Goal: Task Accomplishment & Management: Complete application form

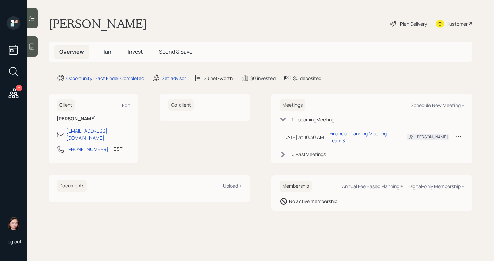
click at [395, 22] on icon at bounding box center [393, 24] width 6 height 6
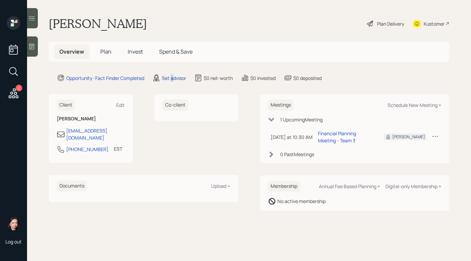
click at [173, 77] on div "Set advisor" at bounding box center [174, 78] width 24 height 7
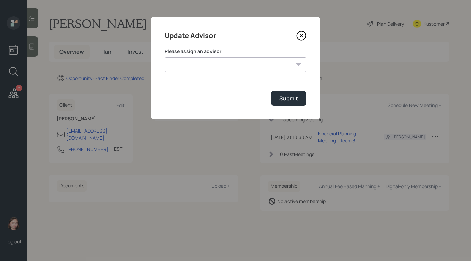
click at [226, 68] on select "[PERSON_NAME] [PERSON_NAME] [PERSON_NAME] End [PERSON_NAME] [PERSON_NAME] [PERS…" at bounding box center [236, 64] width 142 height 15
select select "b1d8ea90-abcc-42aa-86cc-4f33a132aacc"
click at [165, 57] on select "[PERSON_NAME] [PERSON_NAME] [PERSON_NAME] End [PERSON_NAME] [PERSON_NAME] [PERS…" at bounding box center [236, 64] width 142 height 15
click at [294, 98] on div "Submit" at bounding box center [288, 98] width 19 height 7
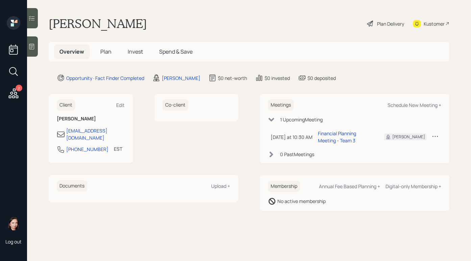
click at [370, 22] on icon at bounding box center [370, 24] width 6 height 6
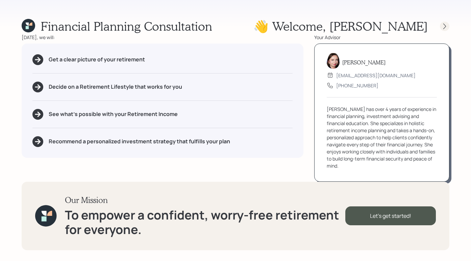
click at [444, 28] on icon at bounding box center [444, 26] width 7 height 7
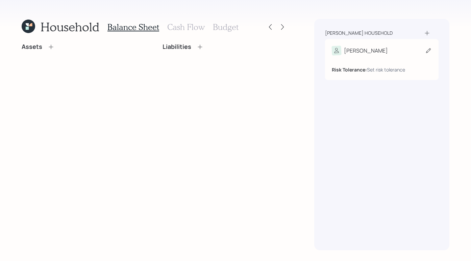
click at [391, 54] on div "[PERSON_NAME]" at bounding box center [382, 50] width 100 height 9
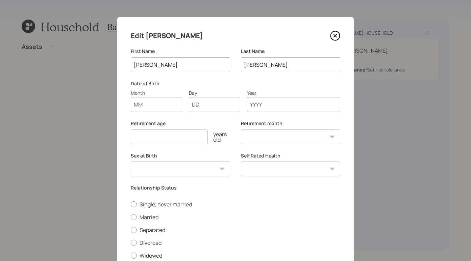
click at [171, 134] on input "number" at bounding box center [169, 137] width 77 height 15
click at [169, 106] on input "Month" at bounding box center [156, 104] width 51 height 15
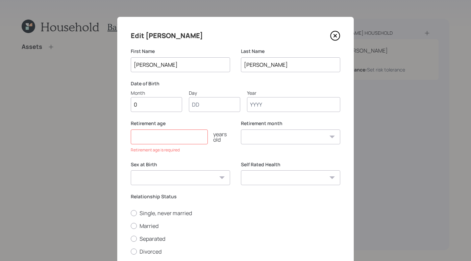
type input "01"
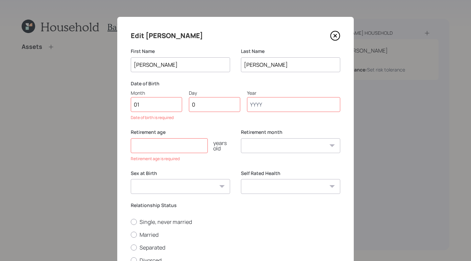
type input "01"
type input "1955"
select select "1"
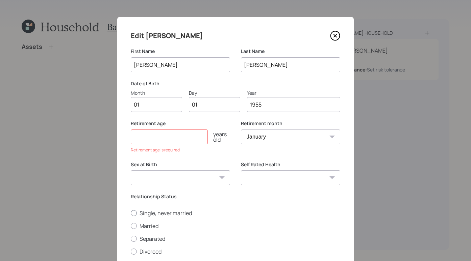
type input "1955"
click at [133, 212] on div at bounding box center [134, 213] width 6 height 6
click at [131, 213] on input "Single, never married" at bounding box center [130, 213] width 0 height 0
radio input "true"
click at [195, 138] on input "number" at bounding box center [169, 137] width 77 height 15
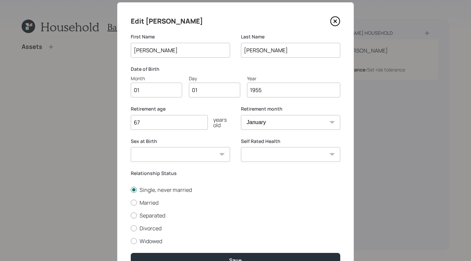
scroll to position [27, 0]
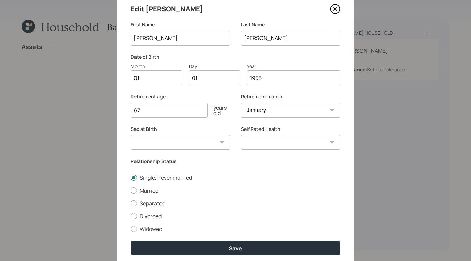
type input "67"
click at [192, 140] on select "[DEMOGRAPHIC_DATA] [DEMOGRAPHIC_DATA] Other / Prefer not to say" at bounding box center [180, 142] width 99 height 15
select select "[DEMOGRAPHIC_DATA]"
click at [131, 135] on select "[DEMOGRAPHIC_DATA] [DEMOGRAPHIC_DATA] Other / Prefer not to say" at bounding box center [180, 142] width 99 height 15
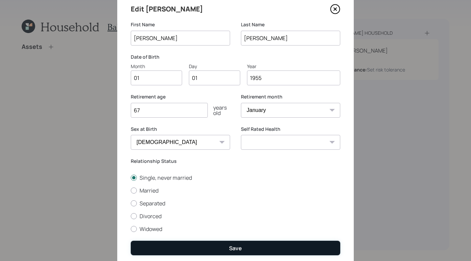
click at [241, 251] on button "Save" at bounding box center [235, 248] width 209 height 15
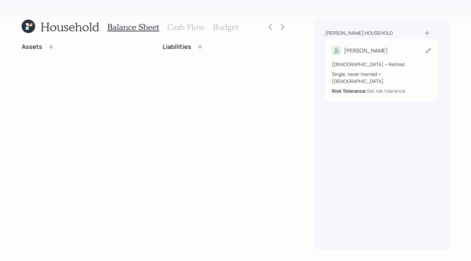
click at [386, 54] on div "[PERSON_NAME]" at bounding box center [382, 50] width 100 height 9
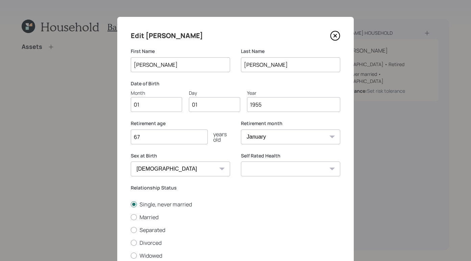
drag, startPoint x: 181, startPoint y: 139, endPoint x: 105, endPoint y: 133, distance: 75.9
click at [105, 133] on div "Edit [PERSON_NAME] First Name [PERSON_NAME] Last Name [PERSON_NAME] Date of Bir…" at bounding box center [235, 130] width 471 height 261
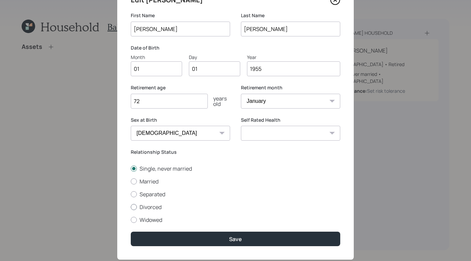
scroll to position [52, 0]
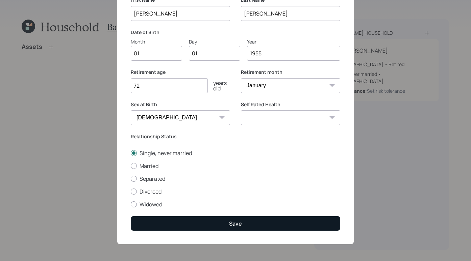
type input "72"
click at [249, 227] on button "Save" at bounding box center [235, 224] width 209 height 15
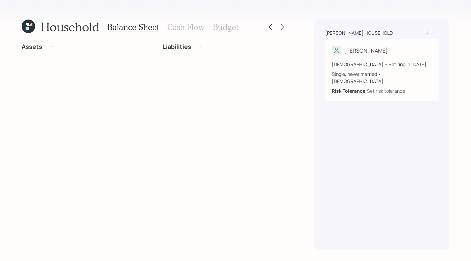
click at [48, 43] on div "Household Balance Sheet Cash Flow Budget Assets Liabilities" at bounding box center [154, 135] width 265 height 232
click at [181, 26] on h3 "Cash Flow" at bounding box center [185, 27] width 37 height 10
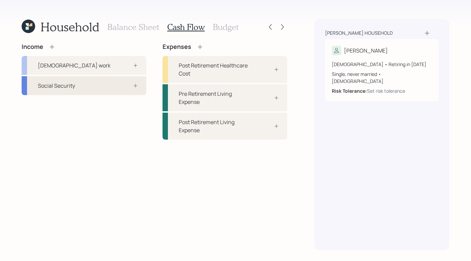
click at [75, 79] on div "Social Security" at bounding box center [84, 85] width 125 height 19
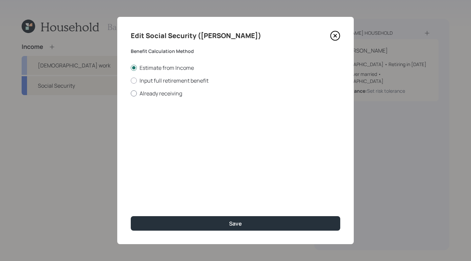
click at [133, 94] on div at bounding box center [134, 94] width 6 height 6
click at [131, 94] on input "Already receiving" at bounding box center [130, 93] width 0 height 0
radio input "true"
click at [199, 123] on input "$" at bounding box center [235, 122] width 209 height 15
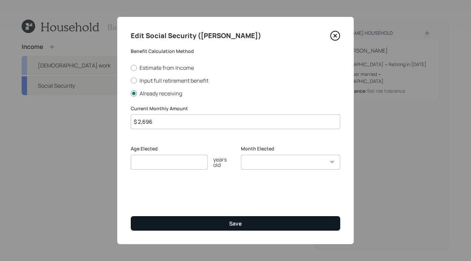
type input "$ 2,696"
click at [237, 225] on div "Save" at bounding box center [235, 223] width 13 height 7
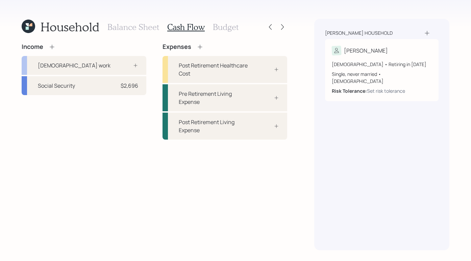
click at [142, 25] on h3 "Balance Sheet" at bounding box center [133, 27] width 52 height 10
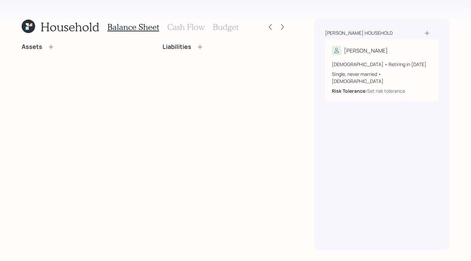
click at [200, 46] on icon at bounding box center [200, 47] width 7 height 7
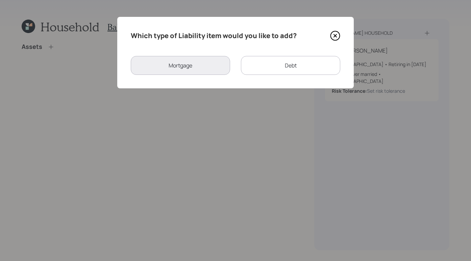
click at [278, 72] on div "Debt" at bounding box center [290, 65] width 99 height 19
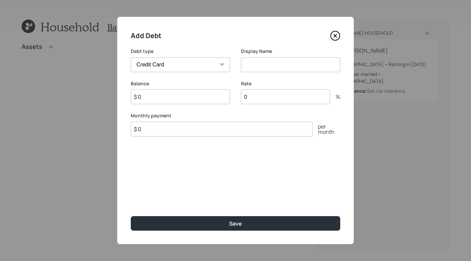
click at [187, 66] on select "Car Credit Card Medical Student Other" at bounding box center [180, 64] width 99 height 15
select select "car"
click at [131, 57] on select "Car Credit Card Medical Student Other" at bounding box center [180, 64] width 99 height 15
click at [318, 73] on div "Display Name" at bounding box center [290, 64] width 99 height 32
click at [318, 68] on input at bounding box center [290, 64] width 99 height 15
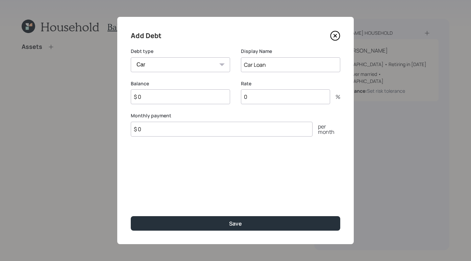
type input "Car Loan"
click at [162, 95] on input "$ 0" at bounding box center [180, 97] width 99 height 15
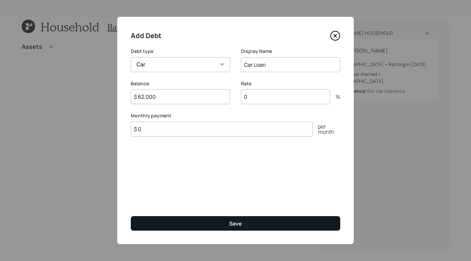
type input "$ 62,000"
click at [224, 228] on button "Save" at bounding box center [235, 224] width 209 height 15
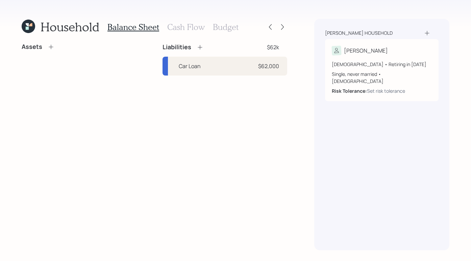
click at [43, 40] on div "Household Balance Sheet Cash Flow Budget Assets Liabilities $62k Car Loan $62,0…" at bounding box center [154, 135] width 265 height 232
click at [46, 43] on div "Household Balance Sheet Cash Flow Budget Assets Liabilities $62k Car Loan $62,0…" at bounding box center [154, 135] width 265 height 232
click at [51, 49] on icon at bounding box center [51, 47] width 7 height 7
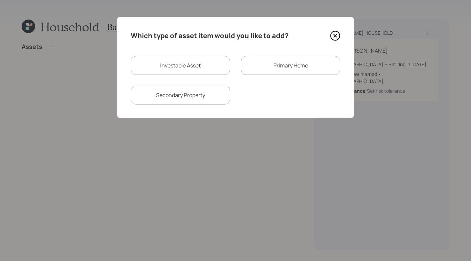
click at [188, 69] on div "Investable Asset" at bounding box center [180, 65] width 99 height 19
select select "taxable"
select select "balanced"
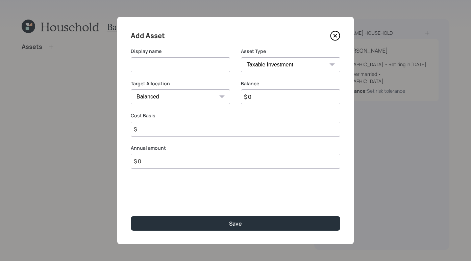
click at [192, 67] on input at bounding box center [180, 64] width 99 height 15
click at [315, 75] on div "Asset Type SEP [PERSON_NAME] IRA 401(k) [PERSON_NAME] 401(k) 403(b) [PERSON_NAM…" at bounding box center [290, 64] width 99 height 32
click at [306, 66] on select "SEP [PERSON_NAME] IRA 401(k) [PERSON_NAME] 401(k) 403(b) [PERSON_NAME] 403(b) 4…" at bounding box center [290, 64] width 99 height 15
select select "cash"
click at [241, 57] on select "SEP [PERSON_NAME] IRA 401(k) [PERSON_NAME] 401(k) 403(b) [PERSON_NAME] 403(b) 4…" at bounding box center [290, 64] width 99 height 15
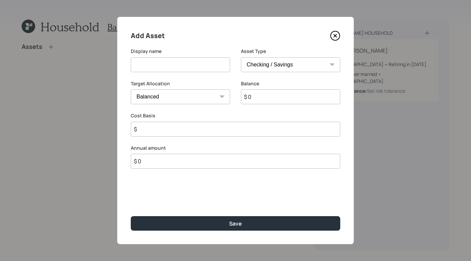
type input "$"
click at [169, 66] on input at bounding box center [180, 64] width 99 height 15
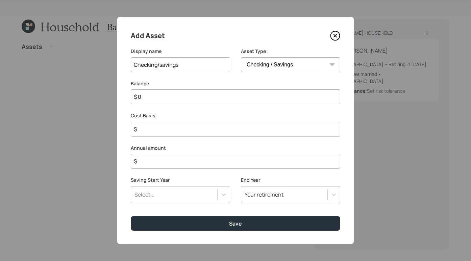
type input "Checking/savings"
click at [178, 95] on input "$ 0" at bounding box center [235, 97] width 209 height 15
type input "$"
type input "$ 6"
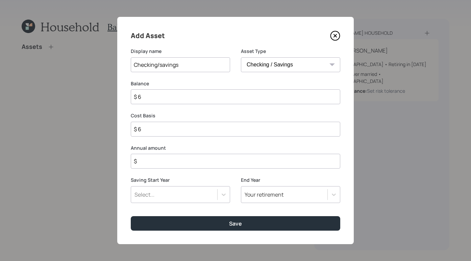
type input "$ 62"
type input "$ 620"
type input "$ 6,200"
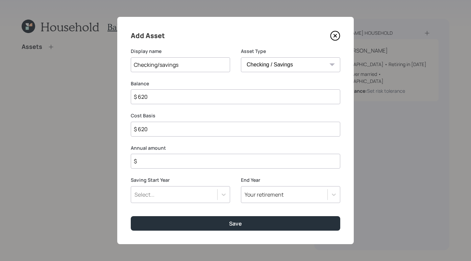
type input "$ 6,200"
type input "$ 62,000"
type input "$ 620,000"
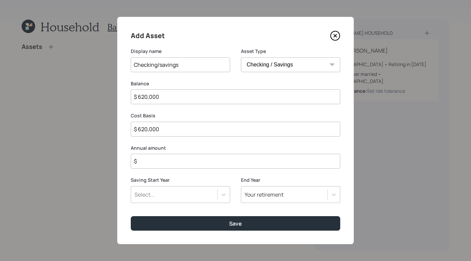
type input "$ 62,000"
click at [161, 157] on input "$" at bounding box center [235, 161] width 209 height 15
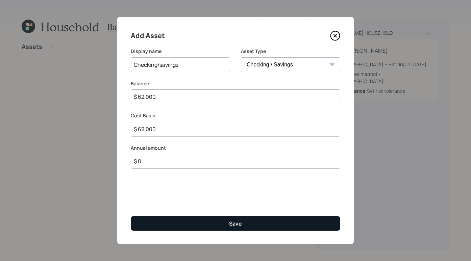
type input "$ 0"
click at [207, 219] on button "Save" at bounding box center [235, 224] width 209 height 15
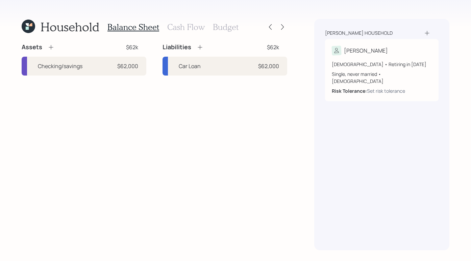
click at [186, 29] on h3 "Cash Flow" at bounding box center [185, 27] width 37 height 10
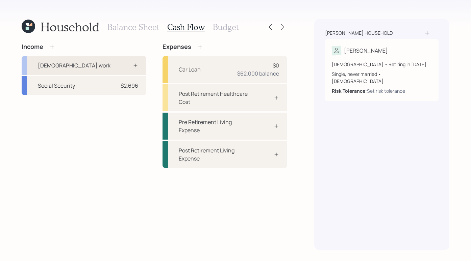
click at [76, 68] on div "[DEMOGRAPHIC_DATA] work" at bounding box center [84, 65] width 125 height 19
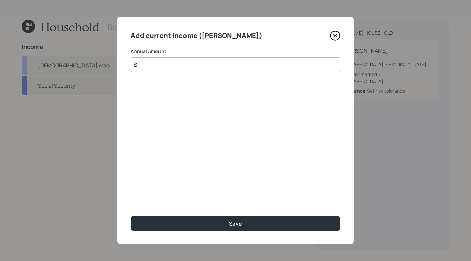
click at [182, 65] on input "$" at bounding box center [235, 64] width 209 height 15
type input "$ 36,000"
click at [224, 232] on div "Add current income ([PERSON_NAME]) Annual Amount $ 36,000 Save" at bounding box center [235, 131] width 236 height 228
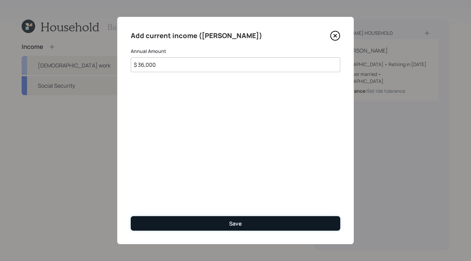
click at [228, 226] on button "Save" at bounding box center [235, 224] width 209 height 15
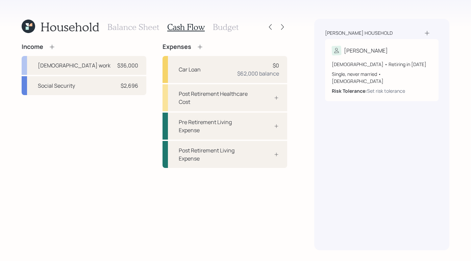
click at [139, 25] on h3 "Balance Sheet" at bounding box center [133, 27] width 52 height 10
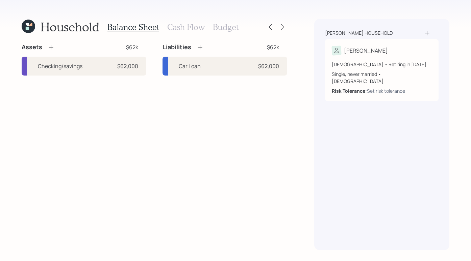
click at [45, 48] on div "Assets" at bounding box center [38, 47] width 33 height 8
click at [48, 46] on icon at bounding box center [51, 47] width 7 height 7
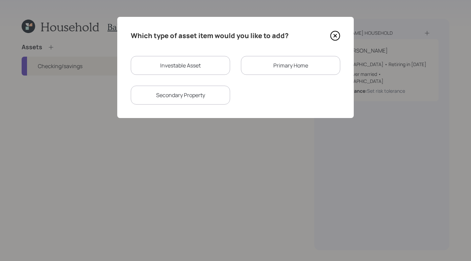
click at [284, 64] on div "Primary Home" at bounding box center [290, 65] width 99 height 19
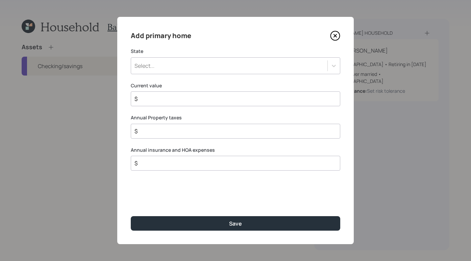
click at [300, 71] on div "Select..." at bounding box center [229, 65] width 196 height 11
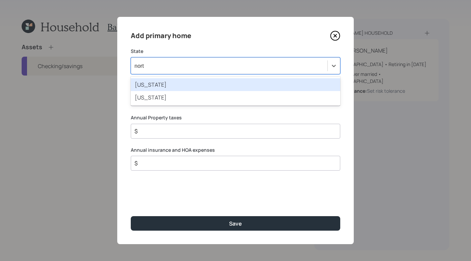
type input "north"
click at [287, 84] on div "[US_STATE]" at bounding box center [235, 84] width 209 height 13
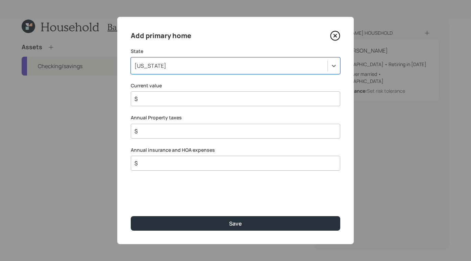
click at [266, 102] on input "$" at bounding box center [233, 99] width 198 height 8
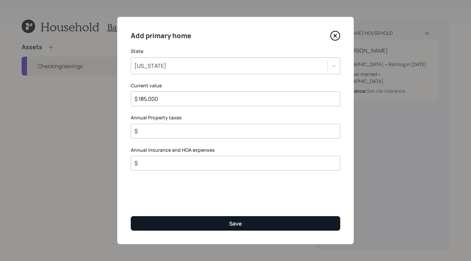
type input "$ 185,000"
click at [276, 226] on button "Save" at bounding box center [235, 224] width 209 height 15
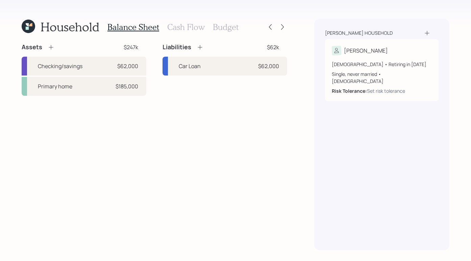
click at [203, 46] on div "Liabilities $62k" at bounding box center [224, 47] width 125 height 8
click at [203, 45] on icon at bounding box center [200, 47] width 7 height 7
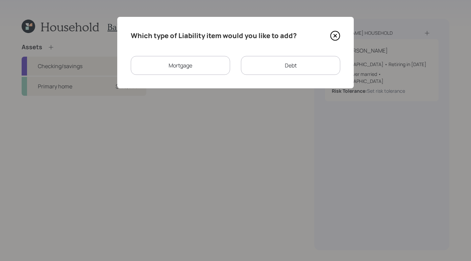
click at [185, 67] on div "Mortgage" at bounding box center [180, 65] width 99 height 19
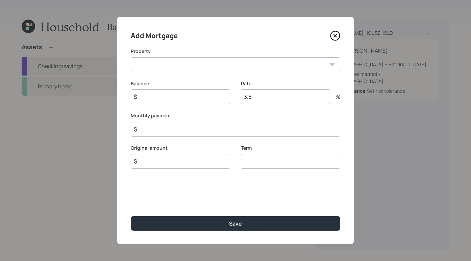
click at [216, 64] on select "NC Primary home" at bounding box center [235, 64] width 209 height 15
select select "e165b934-9117-4095-9dc9-f1d10d41ca14"
click at [131, 57] on select "NC Primary home" at bounding box center [235, 64] width 209 height 15
click at [205, 91] on input "$" at bounding box center [180, 97] width 99 height 15
type input "$ 18,000"
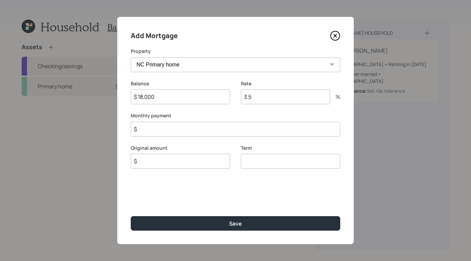
click at [160, 153] on div "Original amount $" at bounding box center [180, 157] width 99 height 24
click at [161, 157] on input "$" at bounding box center [180, 161] width 99 height 15
type input "$ 18,000"
click at [294, 150] on label "Term" at bounding box center [290, 148] width 99 height 7
click at [294, 158] on input "number" at bounding box center [290, 161] width 99 height 15
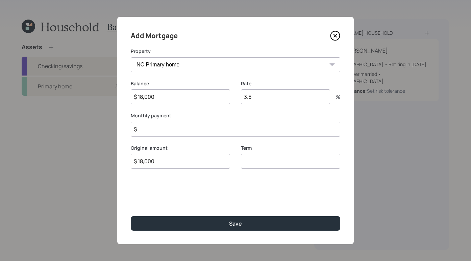
type input "4"
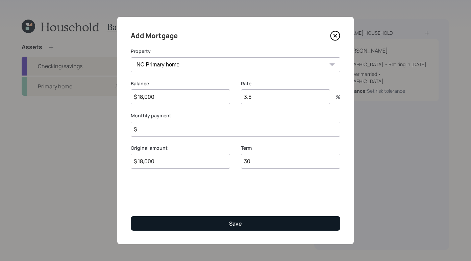
type input "30"
click at [236, 217] on button "Save" at bounding box center [235, 224] width 209 height 15
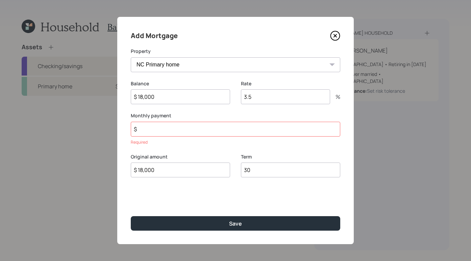
click at [196, 124] on input "$" at bounding box center [235, 129] width 209 height 15
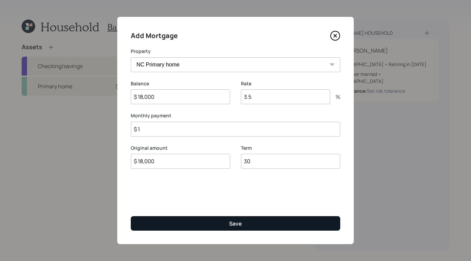
type input "$ 1"
click at [238, 224] on div "Save" at bounding box center [235, 223] width 13 height 7
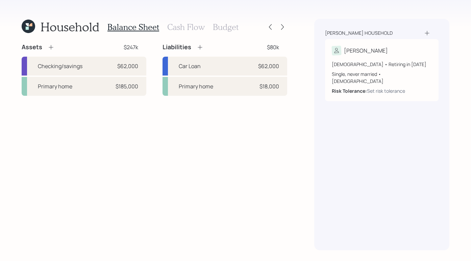
click at [200, 25] on h3 "Cash Flow" at bounding box center [185, 27] width 37 height 10
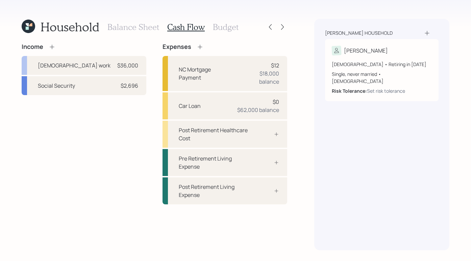
click at [127, 21] on div "Balance Sheet Cash Flow Budget" at bounding box center [172, 27] width 131 height 16
click at [120, 29] on h3 "Balance Sheet" at bounding box center [133, 27] width 52 height 10
